Goal: Information Seeking & Learning: Learn about a topic

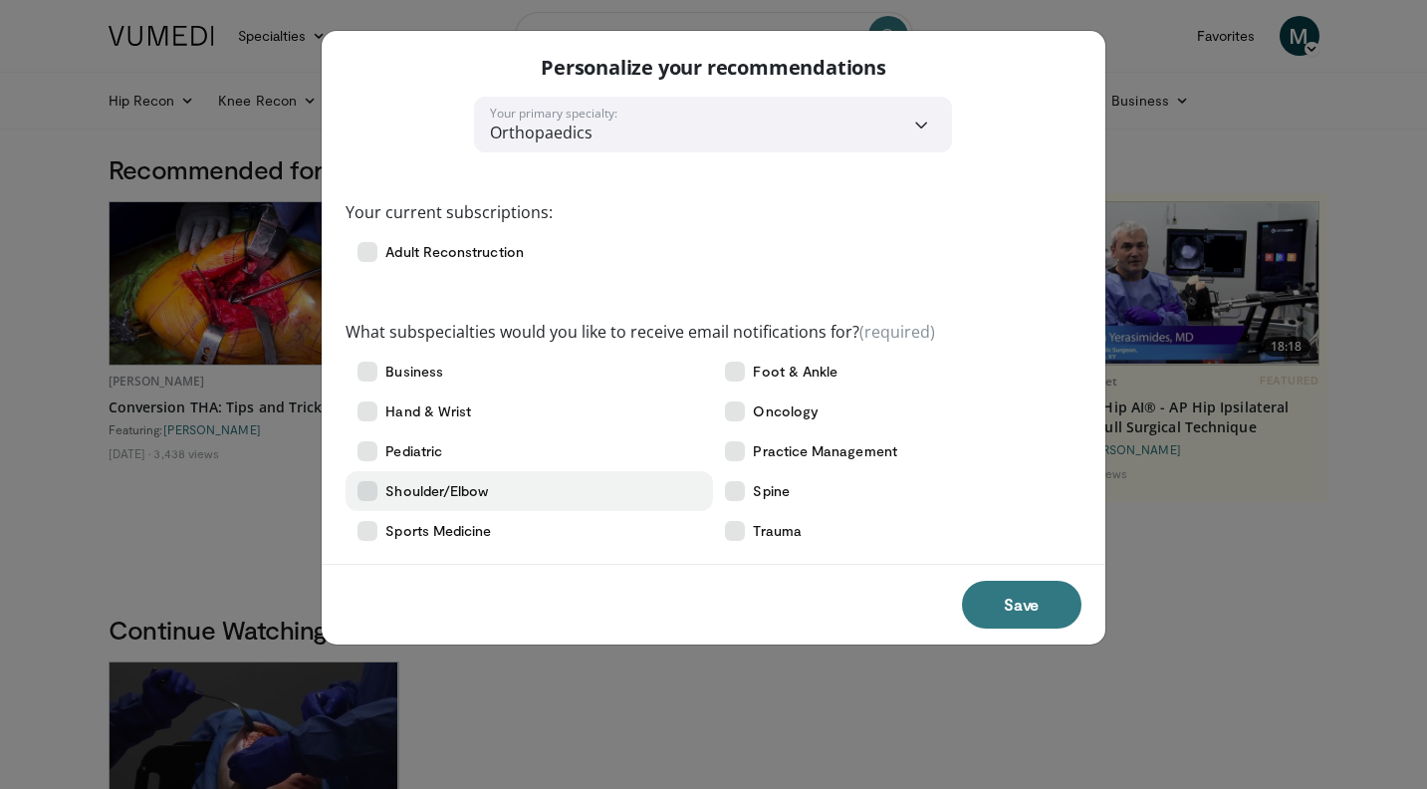
click at [363, 491] on icon at bounding box center [367, 491] width 20 height 20
click at [970, 605] on button "Save" at bounding box center [1021, 604] width 119 height 48
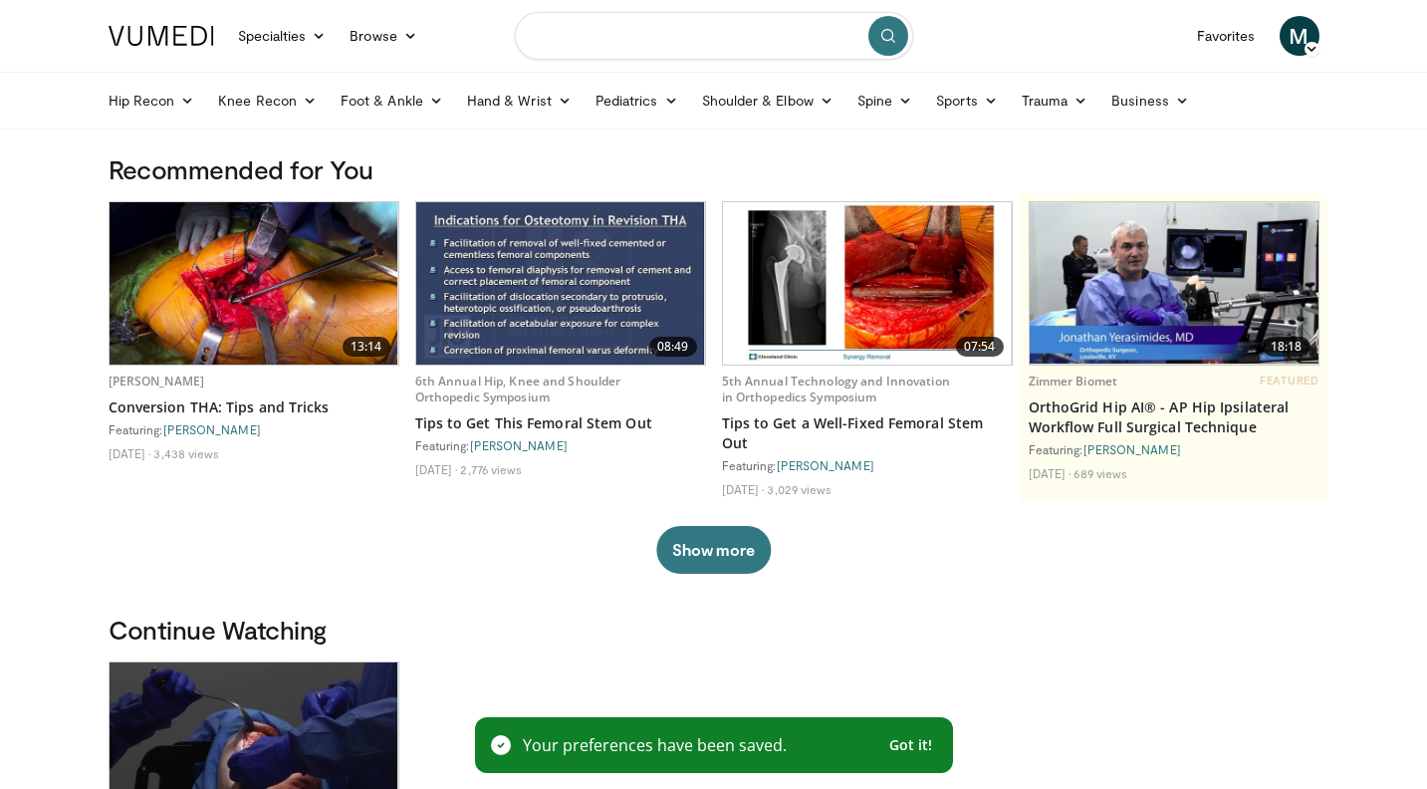
click at [683, 37] on input "Search topics, interventions" at bounding box center [714, 36] width 398 height 48
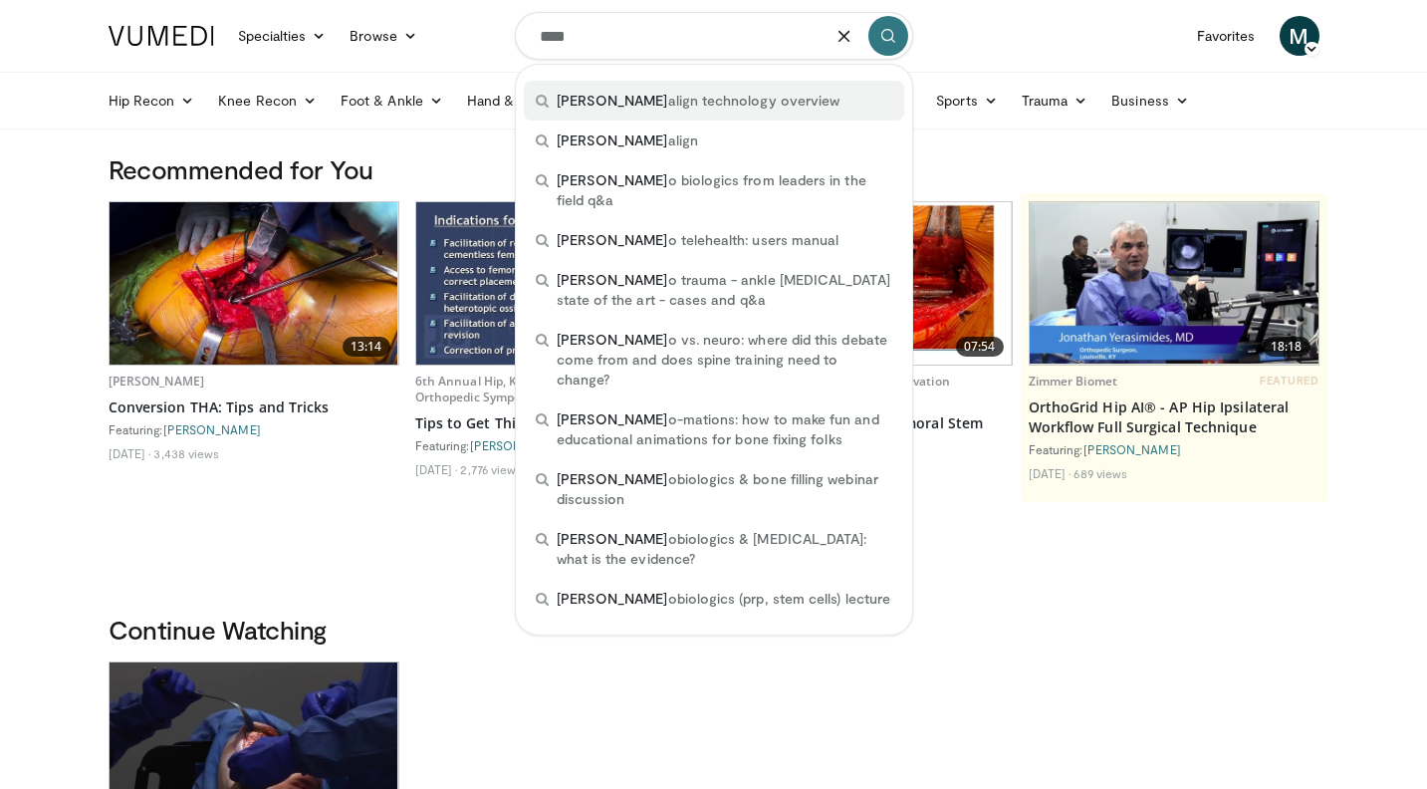
click at [684, 104] on span "[PERSON_NAME] align technology overview" at bounding box center [699, 101] width 284 height 20
type input "**********"
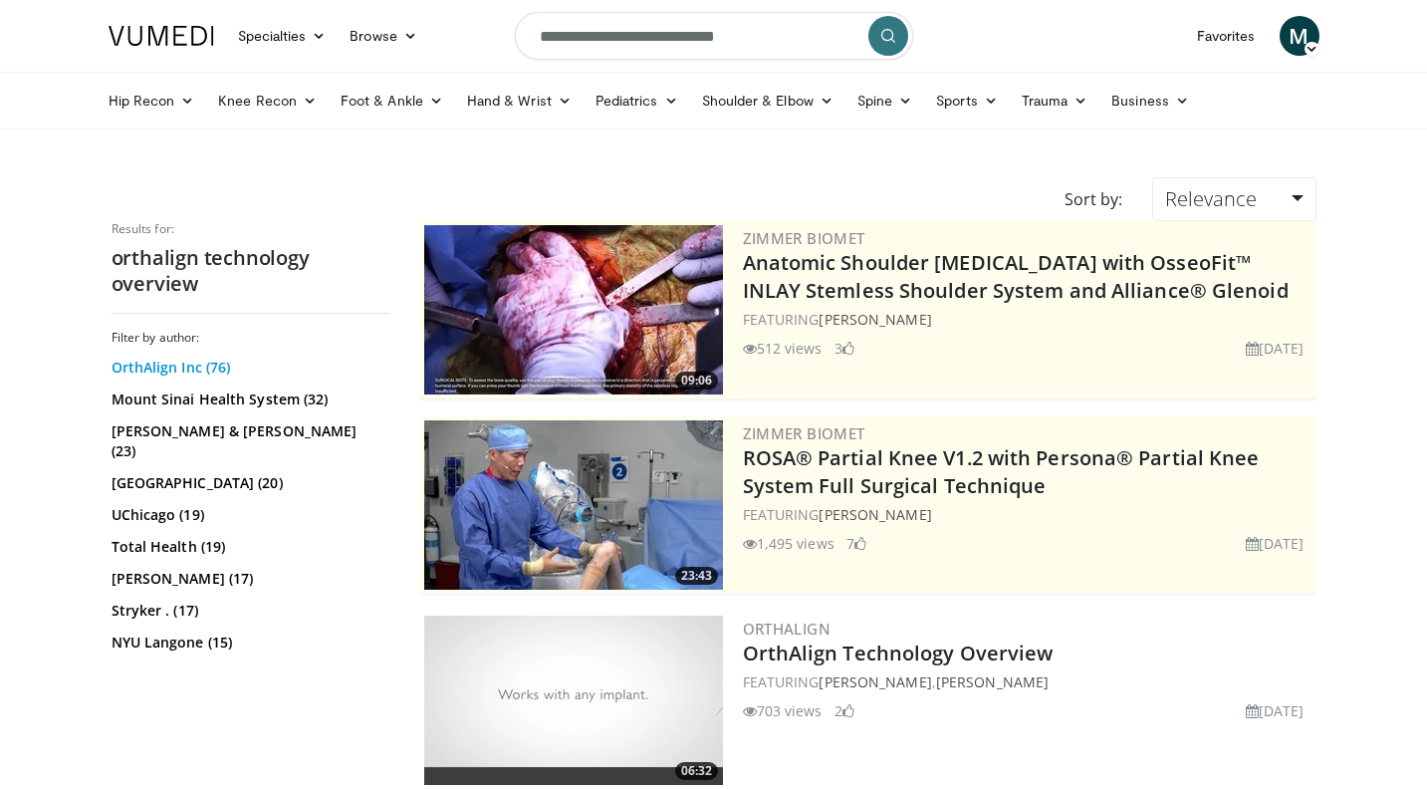
click at [168, 368] on link "OrthAlign Inc (76)" at bounding box center [249, 367] width 274 height 20
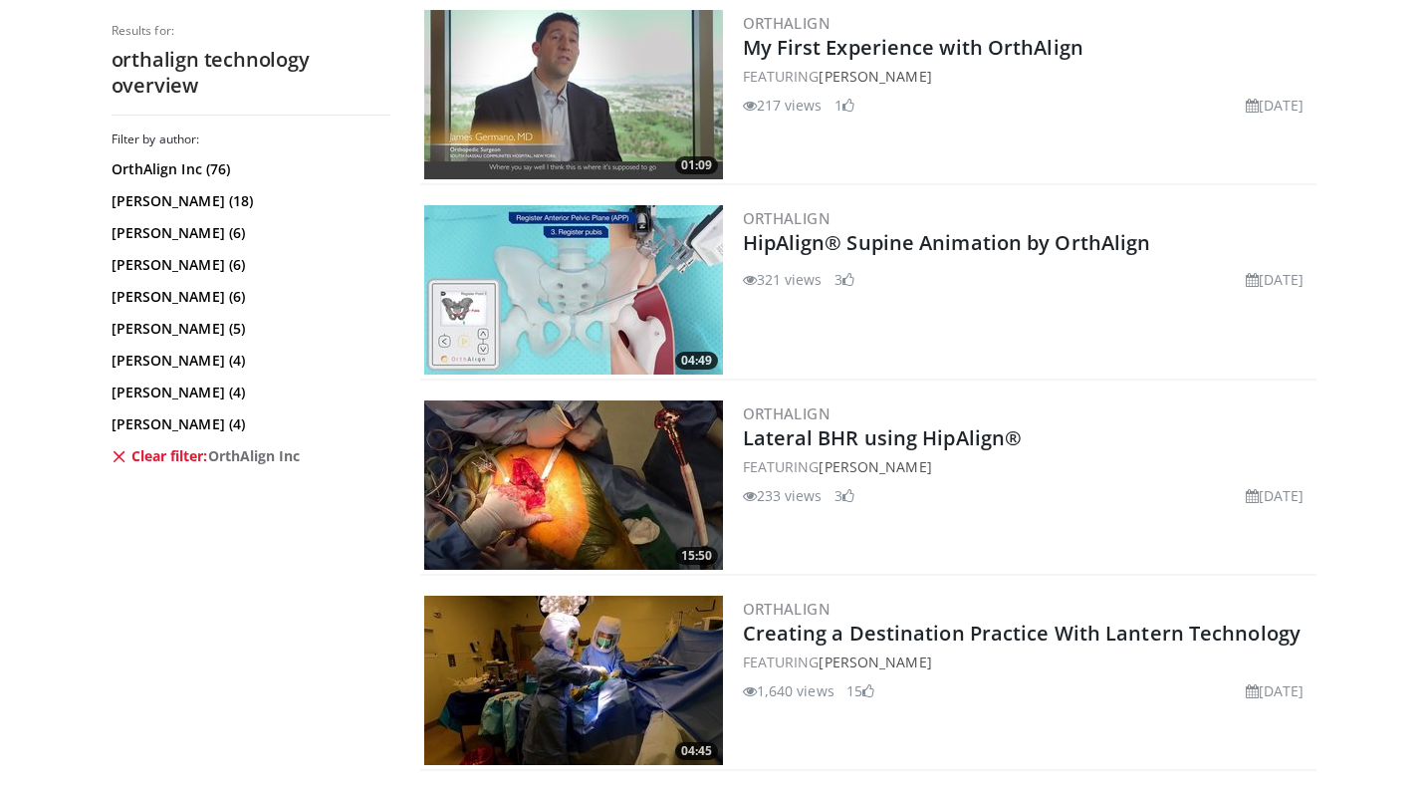
scroll to position [1781, 0]
